Goal: Task Accomplishment & Management: Use online tool/utility

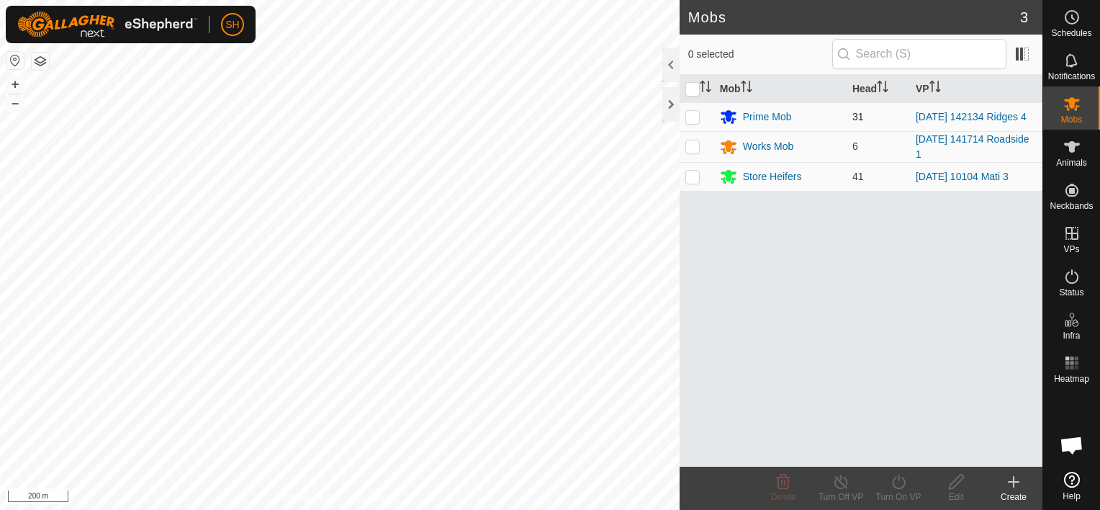
click at [695, 121] on p-checkbox at bounding box center [692, 117] width 14 height 12
checkbox input "true"
click at [897, 478] on icon at bounding box center [899, 481] width 18 height 17
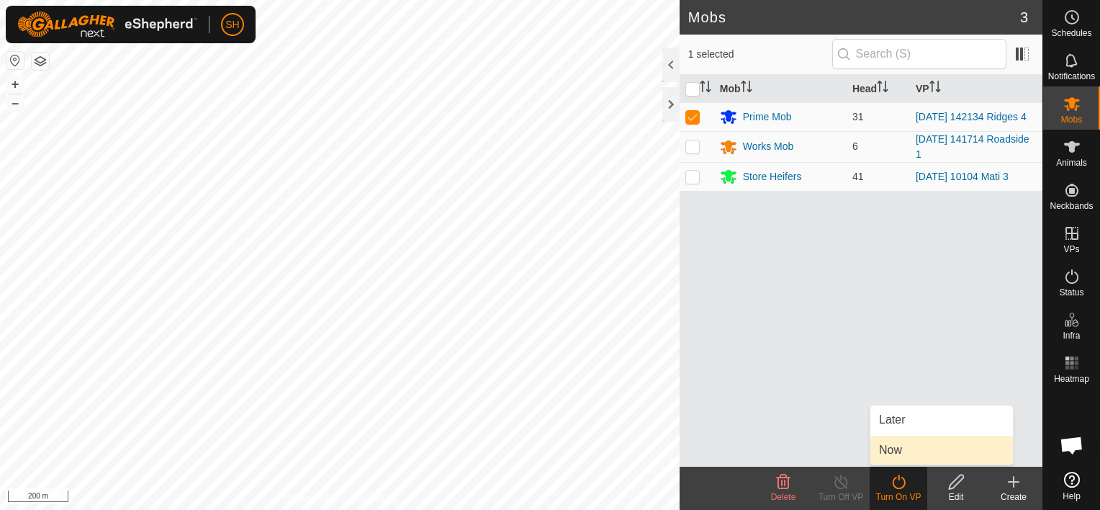
click at [923, 449] on link "Now" at bounding box center [941, 449] width 143 height 29
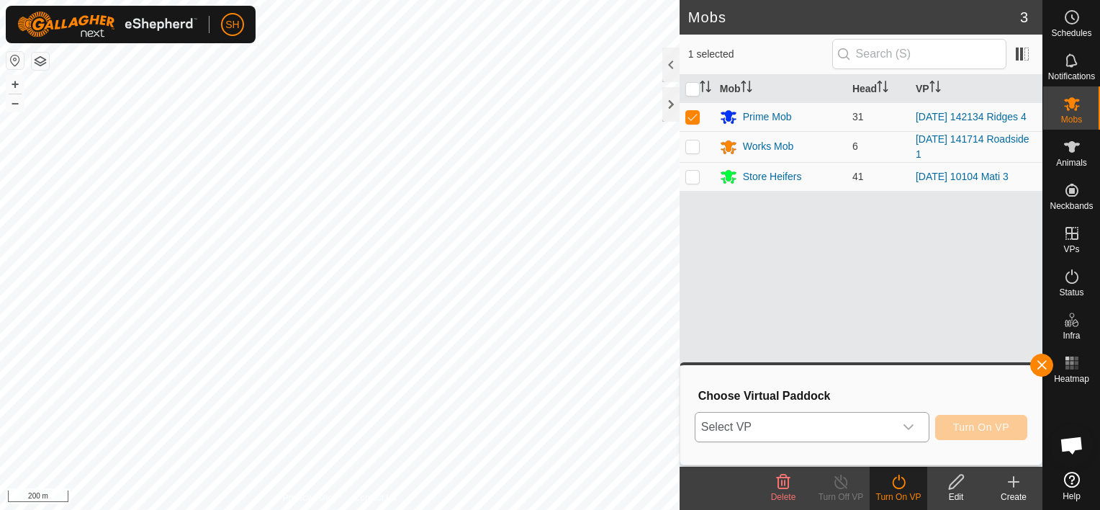
click at [912, 422] on icon "dropdown trigger" at bounding box center [909, 427] width 12 height 12
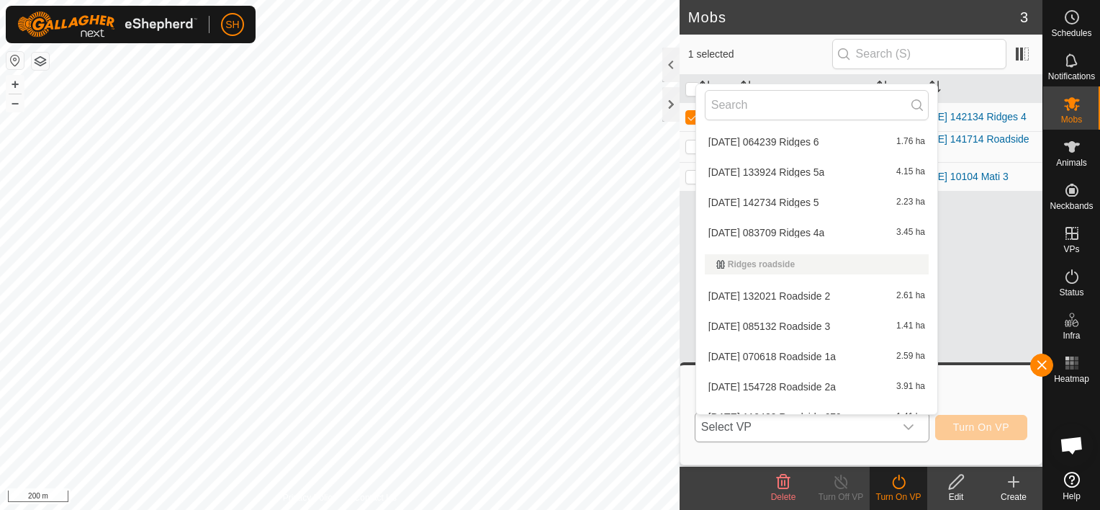
scroll to position [950, 0]
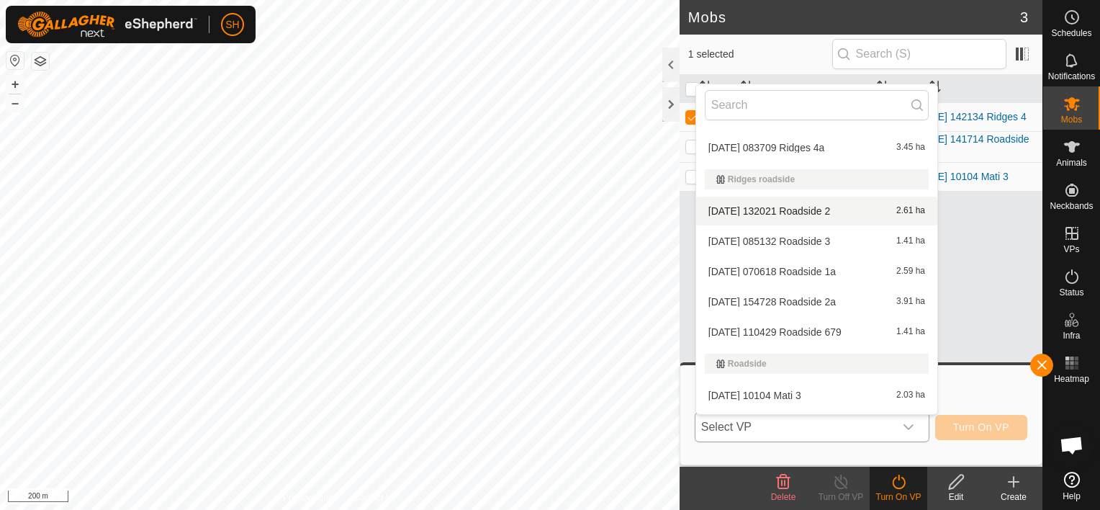
click at [832, 208] on li "[DATE] 132021 Roadside 2 2.61 ha" at bounding box center [816, 210] width 241 height 29
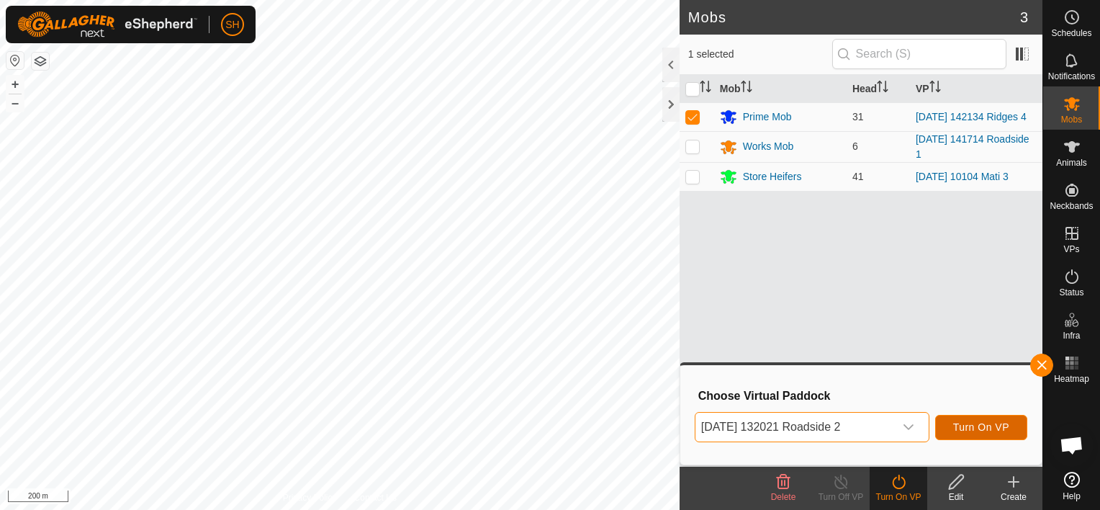
click at [1005, 426] on span "Turn On VP" at bounding box center [981, 427] width 56 height 12
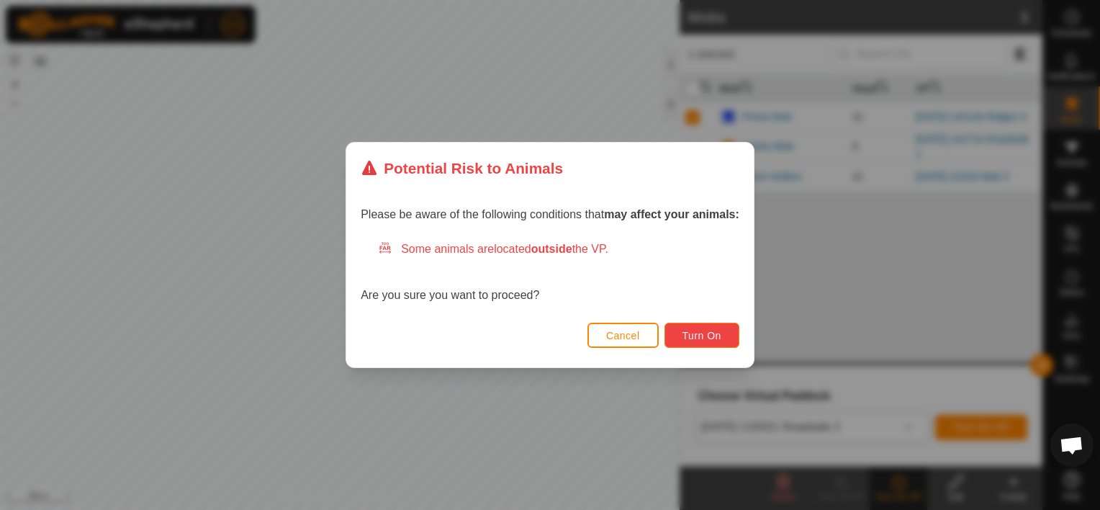
click at [704, 331] on span "Turn On" at bounding box center [701, 336] width 39 height 12
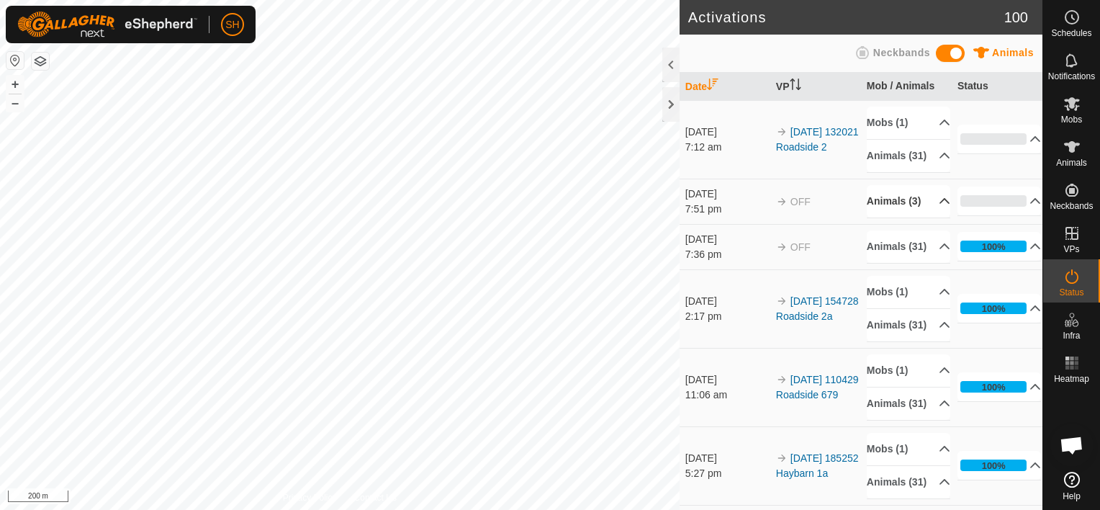
click at [924, 213] on p-accordion-header "Animals (3)" at bounding box center [908, 201] width 83 height 32
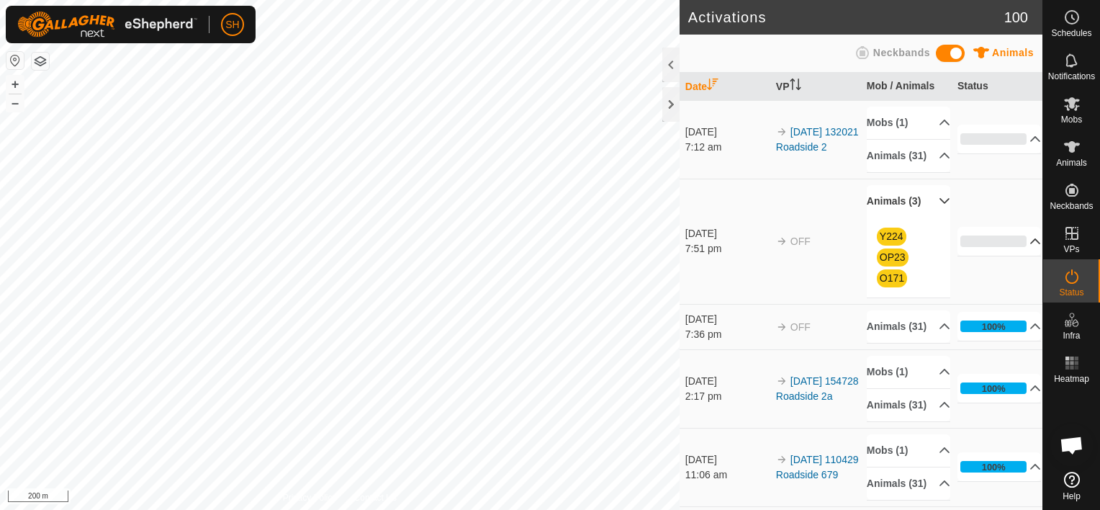
click at [1018, 252] on p-accordion-header "0%" at bounding box center [999, 241] width 84 height 29
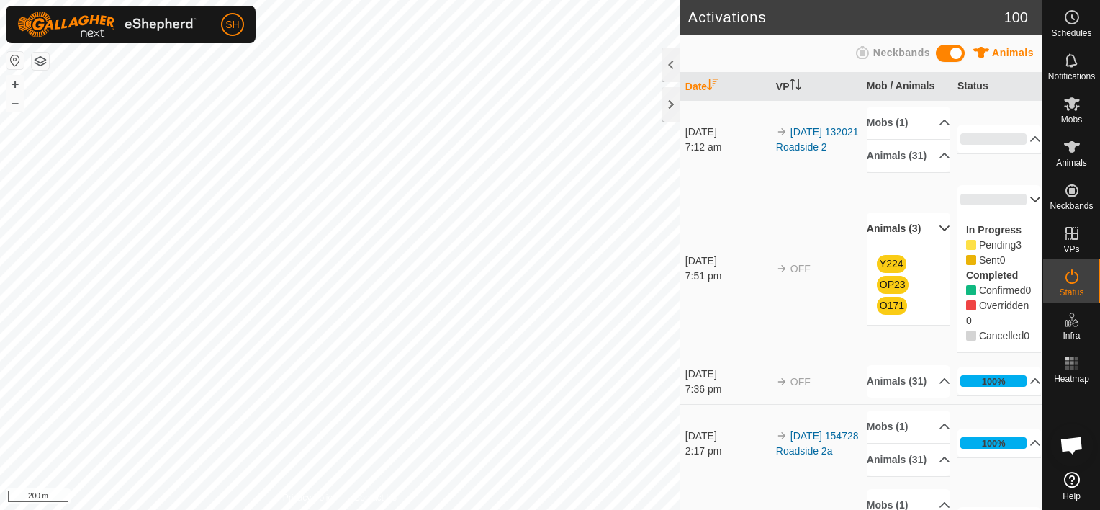
click at [1013, 210] on p-accordion-header "0%" at bounding box center [999, 199] width 84 height 29
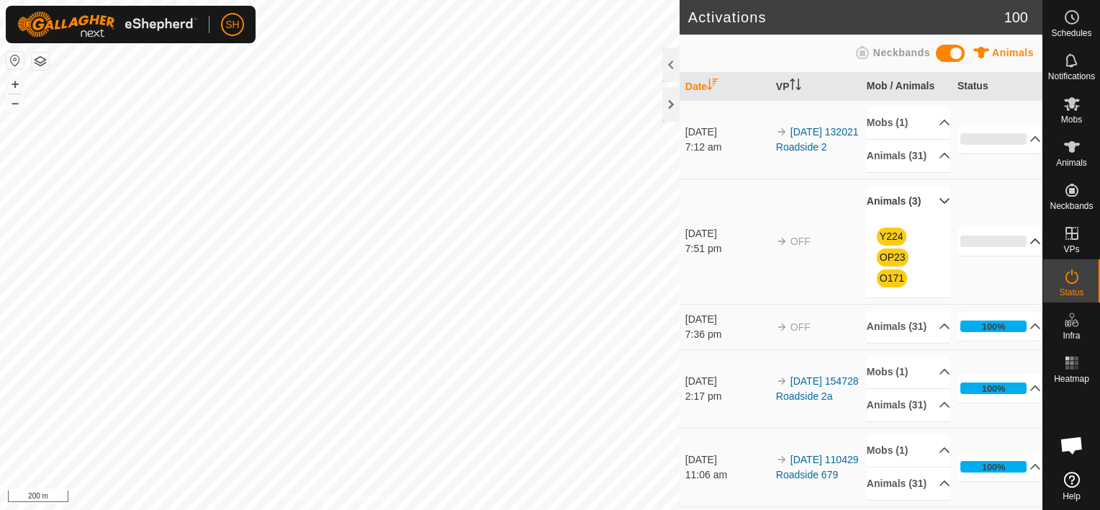
click at [927, 212] on p-accordion-header "Animals (3)" at bounding box center [908, 201] width 83 height 32
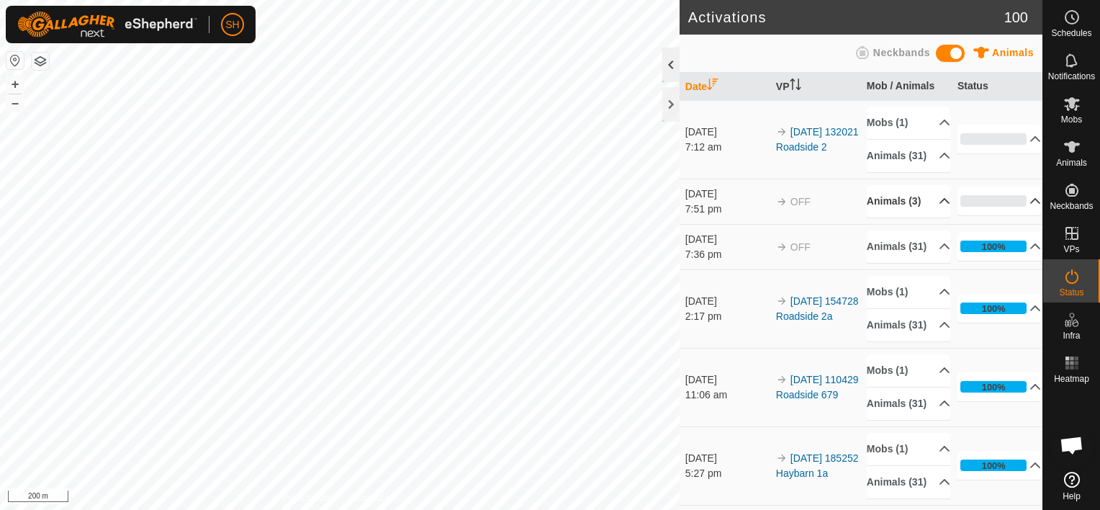
click at [672, 64] on div at bounding box center [670, 65] width 17 height 35
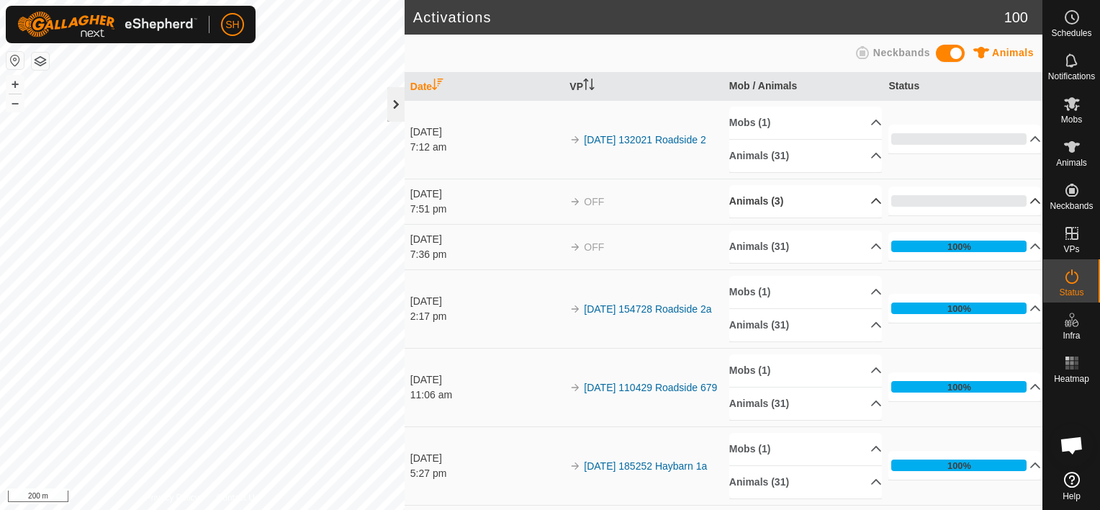
click at [397, 104] on div at bounding box center [395, 104] width 17 height 35
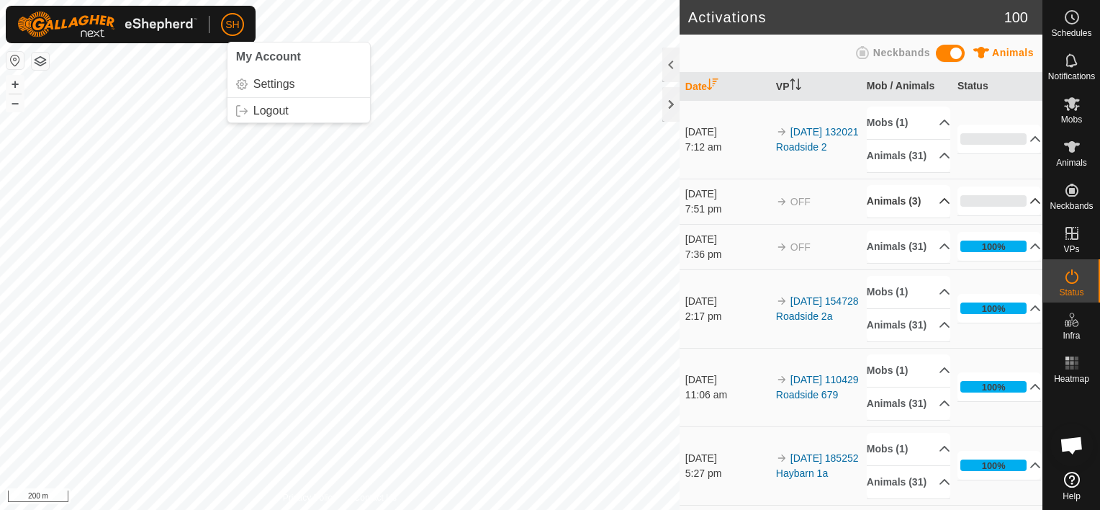
click at [227, 30] on span "SH" at bounding box center [232, 24] width 14 height 15
click at [255, 110] on link "Logout" at bounding box center [298, 110] width 143 height 23
